Goal: Task Accomplishment & Management: Use online tool/utility

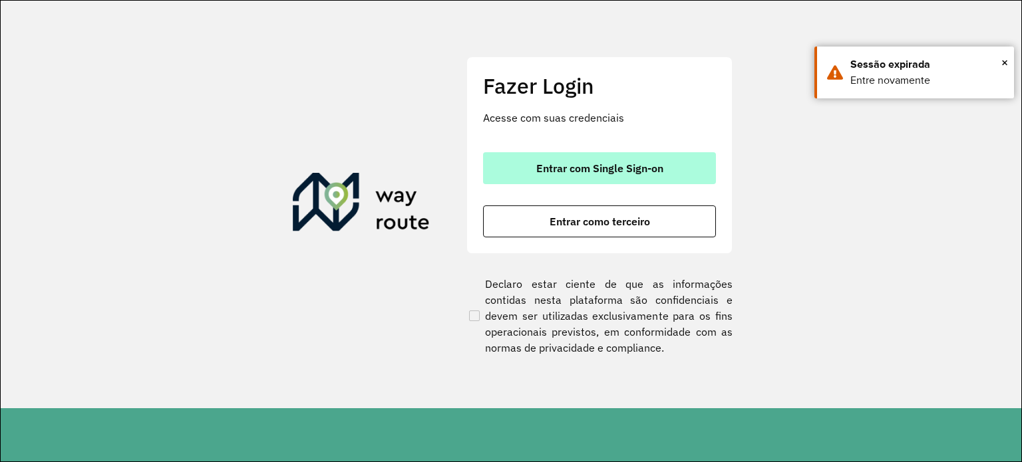
click at [591, 164] on span "Entrar com Single Sign-on" at bounding box center [599, 168] width 127 height 11
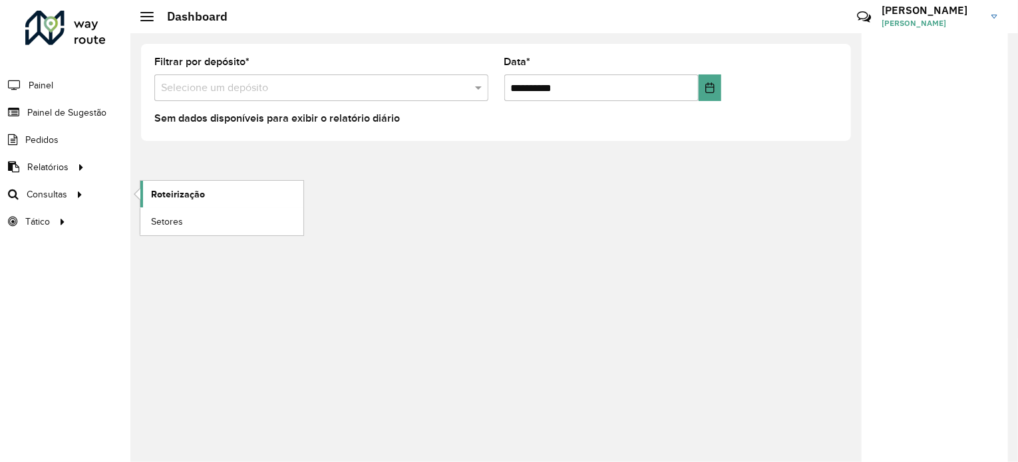
click at [221, 191] on link "Roteirização" at bounding box center [221, 194] width 163 height 27
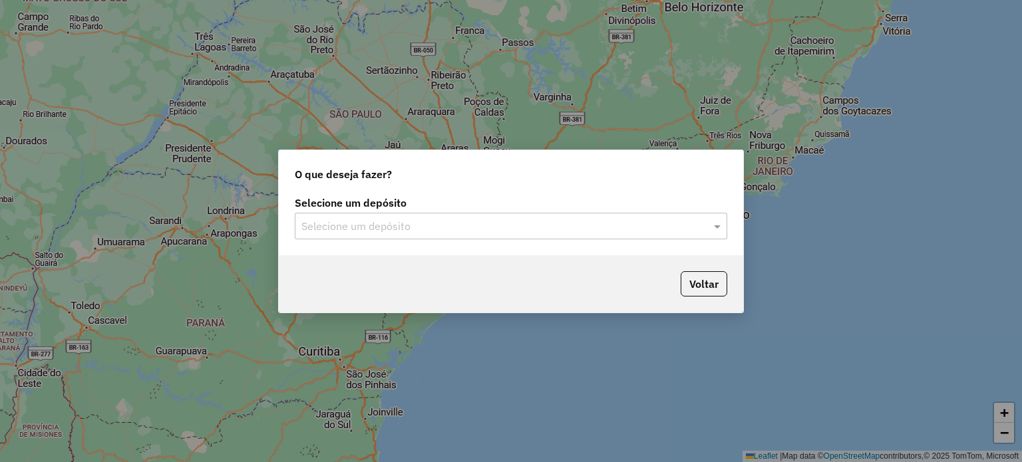
click at [366, 225] on input "text" at bounding box center [497, 227] width 392 height 16
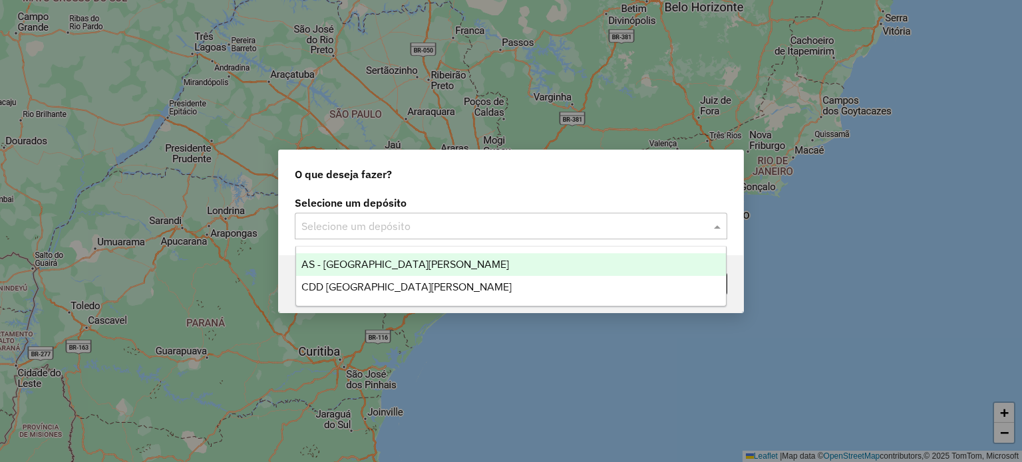
click at [374, 263] on span "AS - Santa Cruz do Sul" at bounding box center [405, 264] width 208 height 11
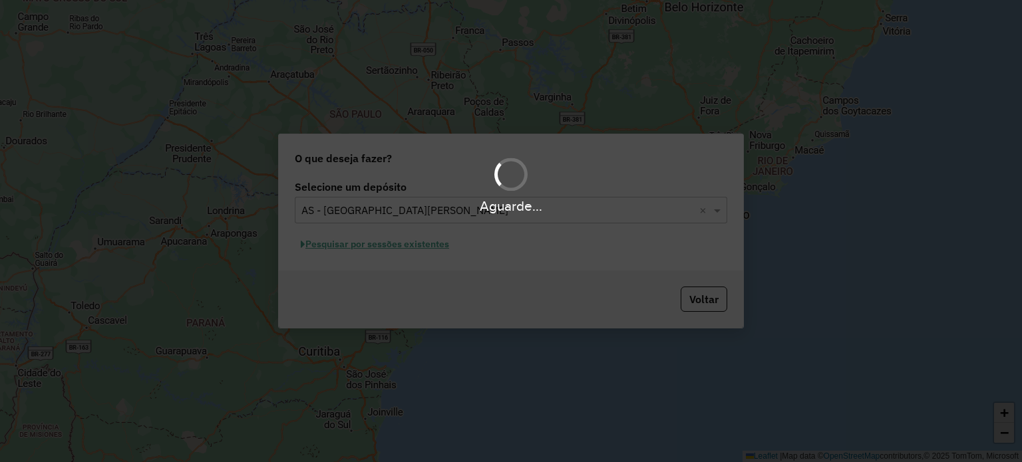
click at [399, 207] on div "Aguarde..." at bounding box center [511, 206] width 1022 height 21
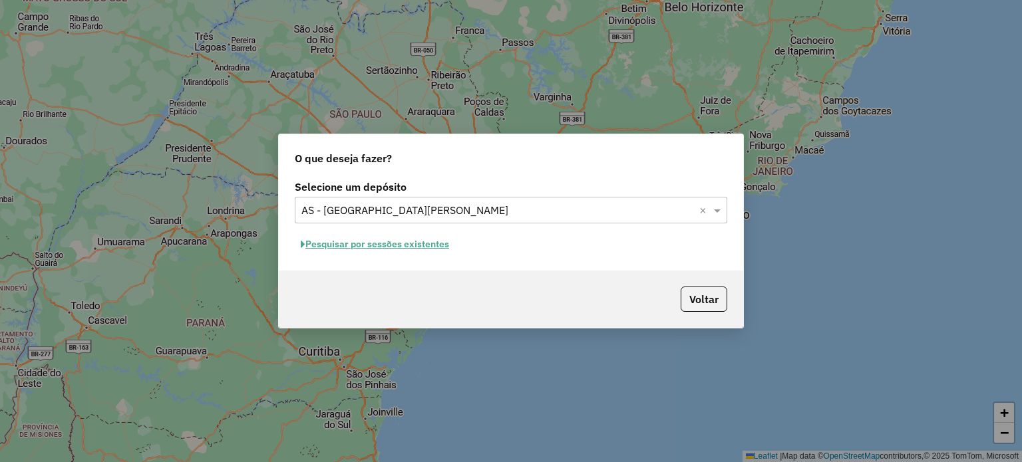
click at [394, 210] on input "text" at bounding box center [497, 211] width 392 height 16
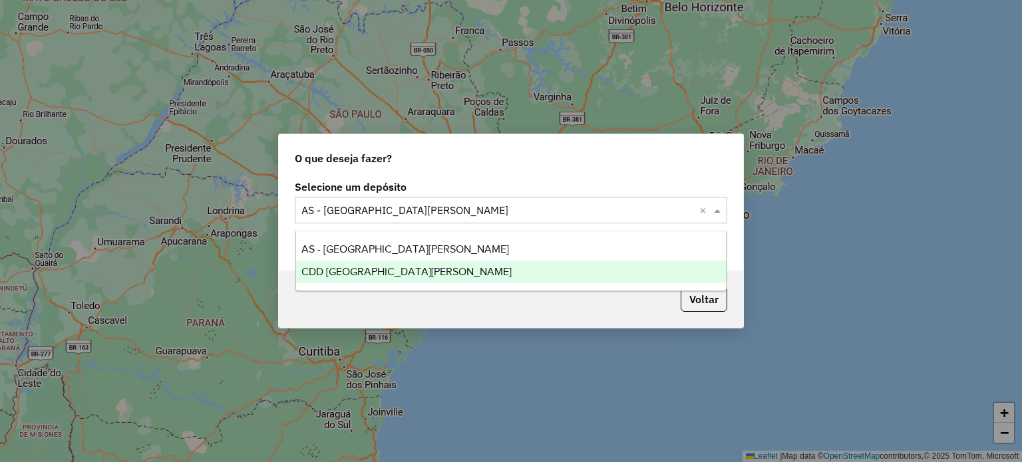
click at [376, 271] on span "CDD [GEOGRAPHIC_DATA]" at bounding box center [406, 271] width 210 height 11
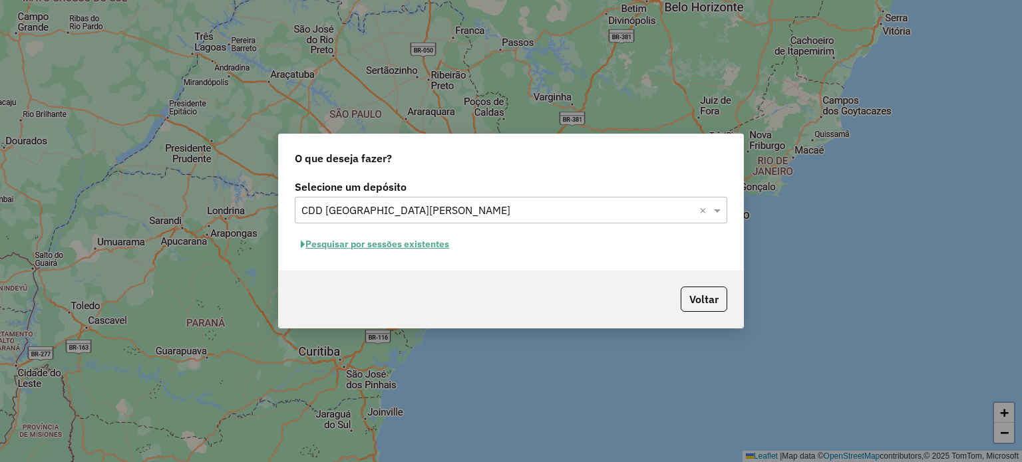
click at [414, 245] on button "Pesquisar por sessões existentes" at bounding box center [375, 244] width 160 height 21
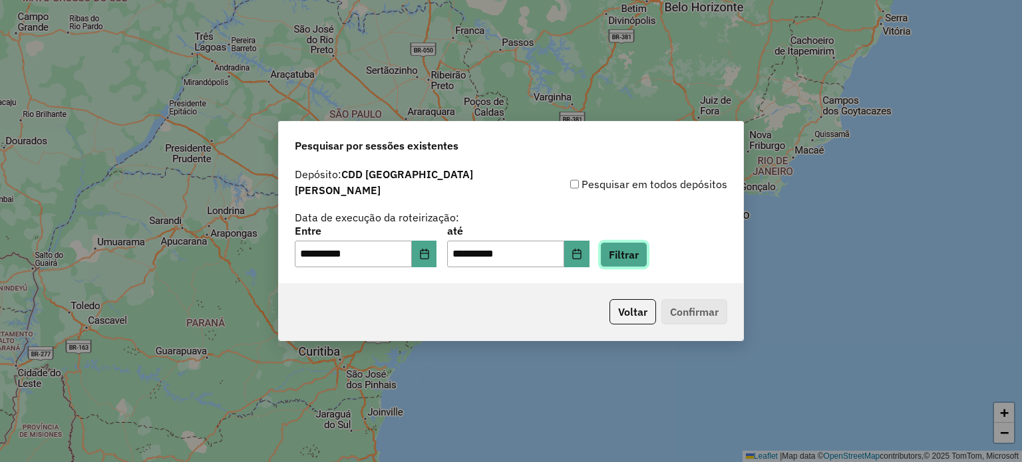
click at [647, 257] on button "Filtrar" at bounding box center [623, 254] width 47 height 25
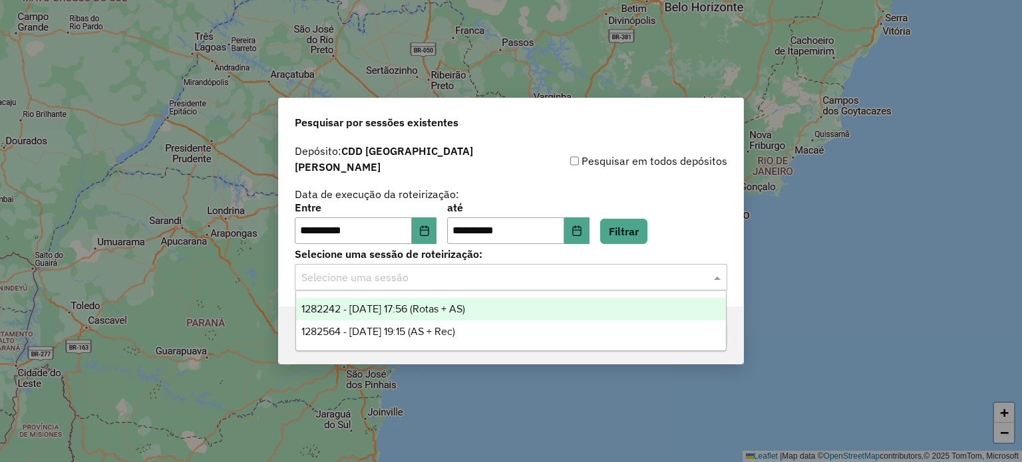
click at [458, 271] on input "text" at bounding box center [497, 278] width 392 height 16
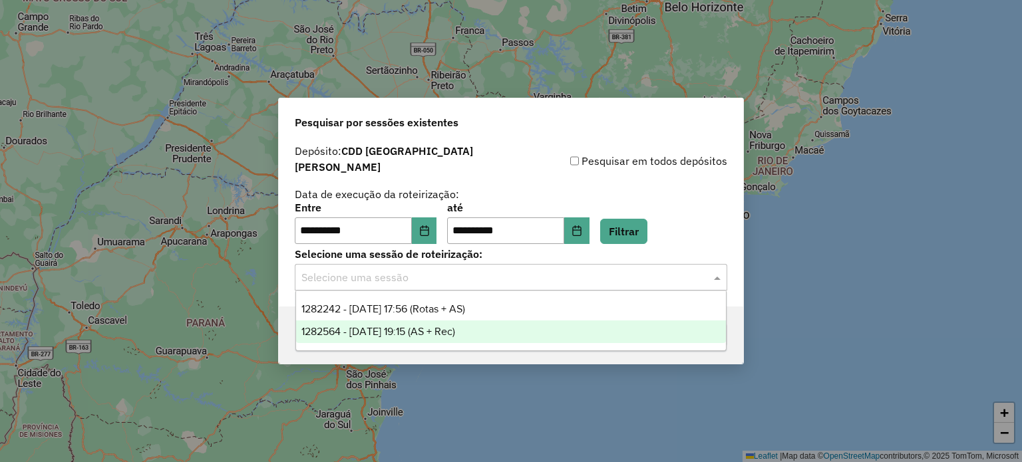
click at [455, 337] on span "1282564 - 25/09/2025 19:15 (AS + Rec)" at bounding box center [378, 331] width 154 height 11
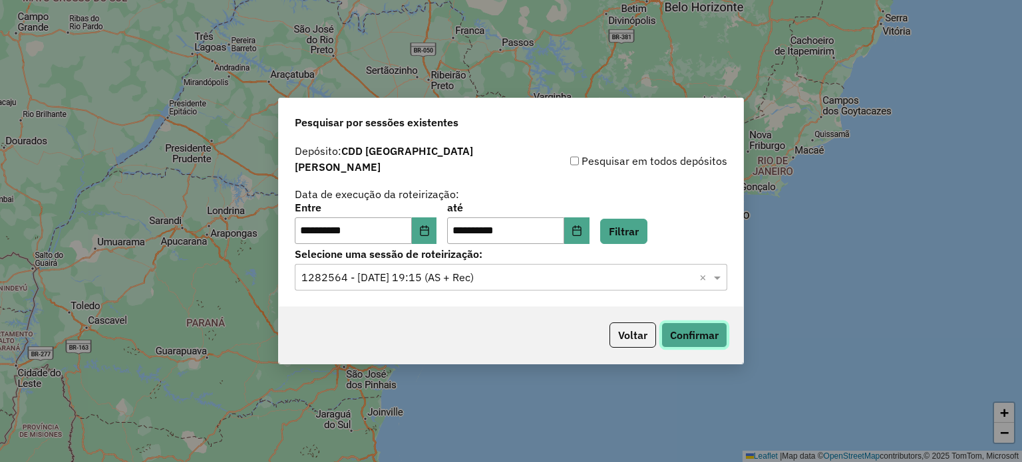
click at [696, 337] on button "Confirmar" at bounding box center [694, 335] width 66 height 25
click at [511, 270] on input "text" at bounding box center [497, 278] width 392 height 16
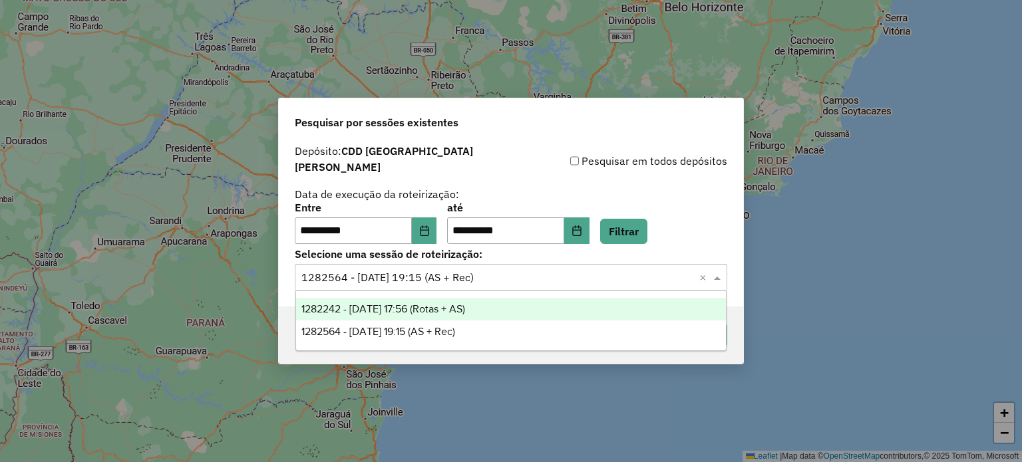
click at [492, 319] on div "1282242 - 25/09/2025 17:56 (Rotas + AS)" at bounding box center [511, 309] width 430 height 23
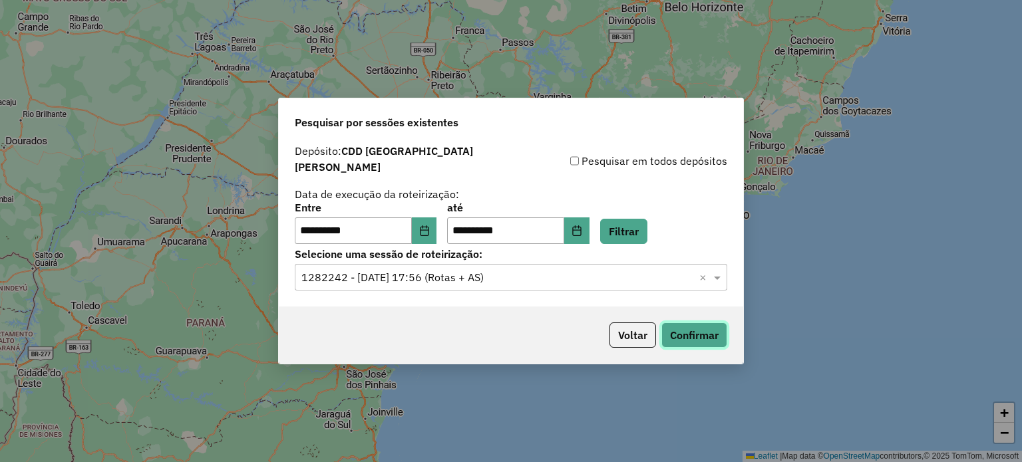
click at [714, 323] on button "Confirmar" at bounding box center [694, 335] width 66 height 25
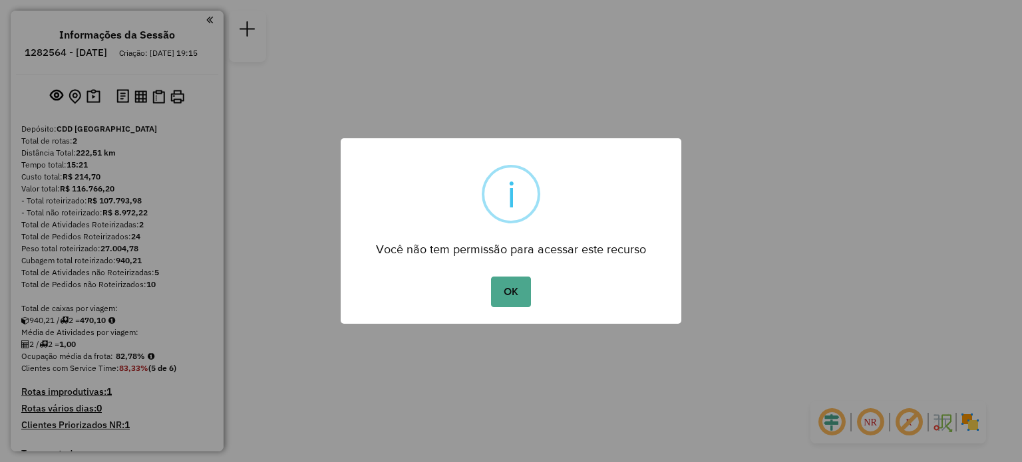
click at [517, 300] on button "OK" at bounding box center [510, 292] width 39 height 31
click at [517, 290] on button "OK" at bounding box center [510, 292] width 39 height 31
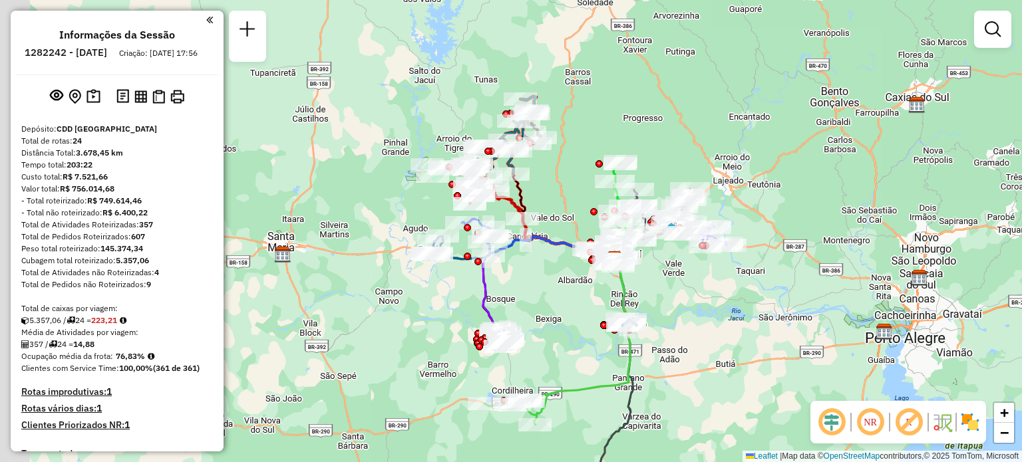
drag, startPoint x: 395, startPoint y: 280, endPoint x: 525, endPoint y: 291, distance: 130.8
click at [525, 291] on div "Janela de atendimento Grade de atendimento Capacidade Transportadoras Veículos …" at bounding box center [511, 231] width 1022 height 462
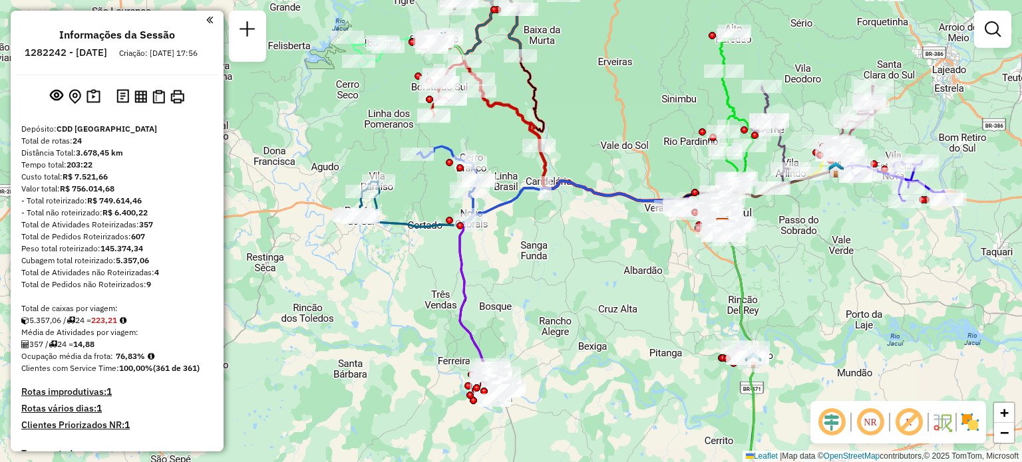
drag, startPoint x: 691, startPoint y: 237, endPoint x: 579, endPoint y: 356, distance: 163.7
click at [579, 356] on div "Janela de atendimento Grade de atendimento Capacidade Transportadoras Veículos …" at bounding box center [511, 231] width 1022 height 462
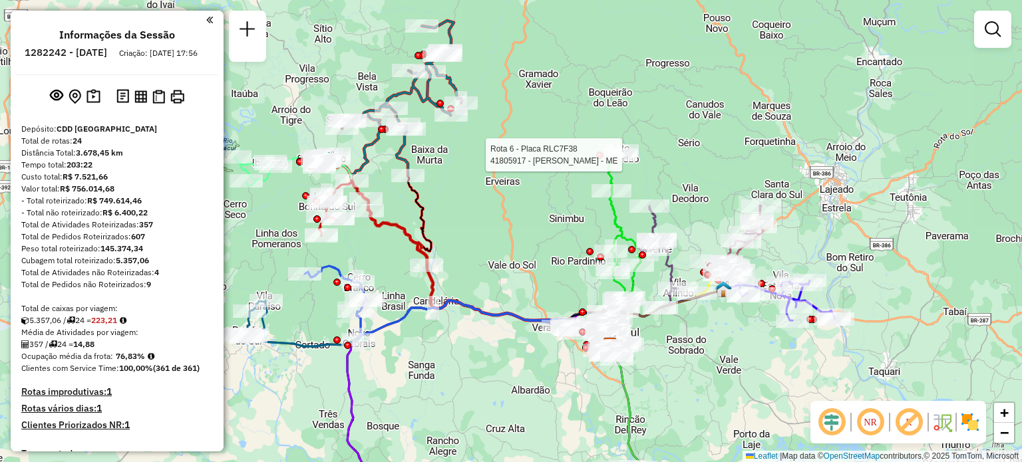
select select "**********"
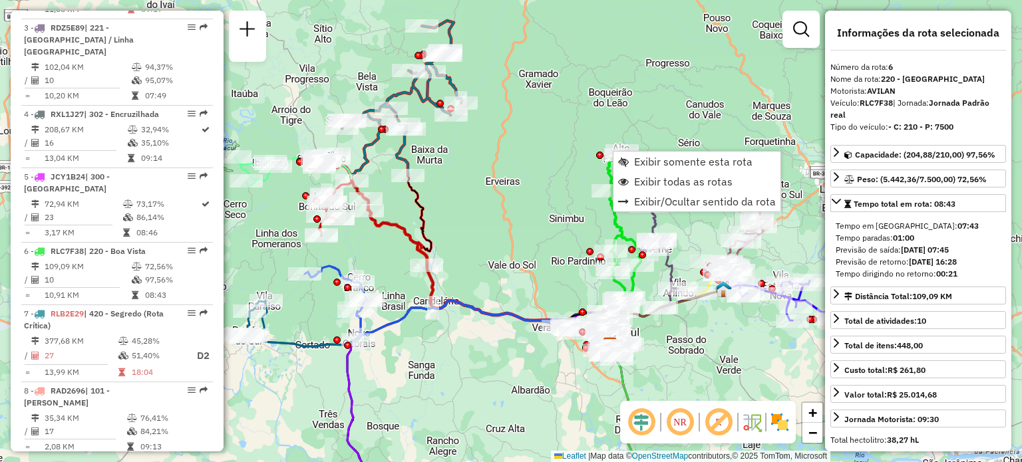
scroll to position [881, 0]
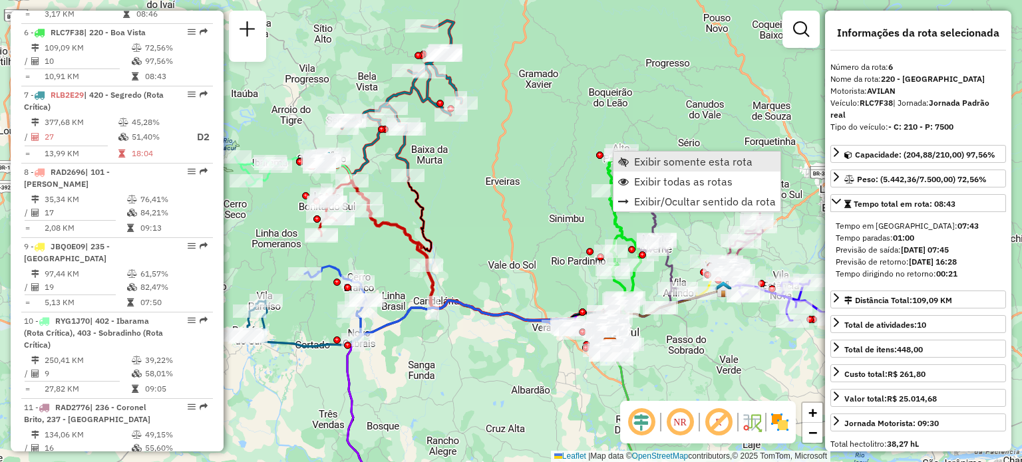
click at [689, 166] on span "Exibir somente esta rota" at bounding box center [693, 161] width 118 height 11
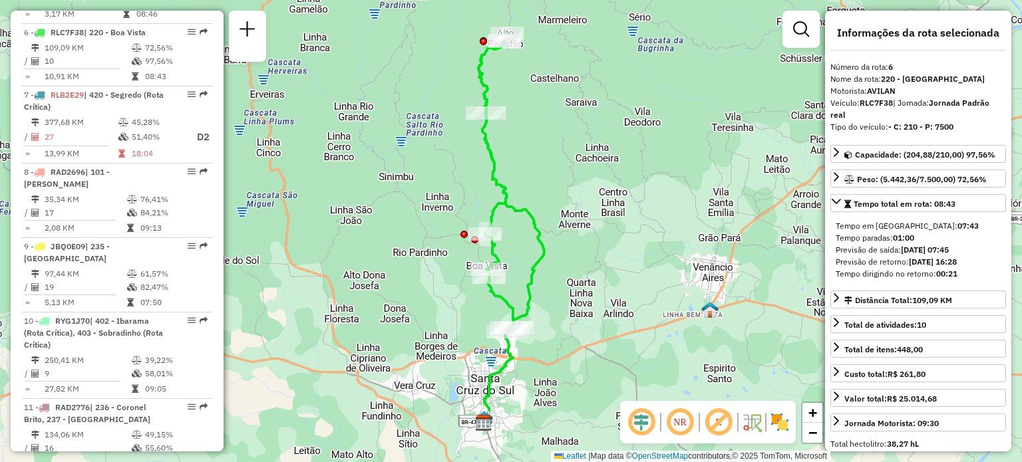
drag, startPoint x: 551, startPoint y: 148, endPoint x: 553, endPoint y: 159, distance: 10.8
click at [553, 159] on div "Janela de atendimento Grade de atendimento Capacidade Transportadoras Veículos …" at bounding box center [511, 231] width 1022 height 462
